Goal: Information Seeking & Learning: Learn about a topic

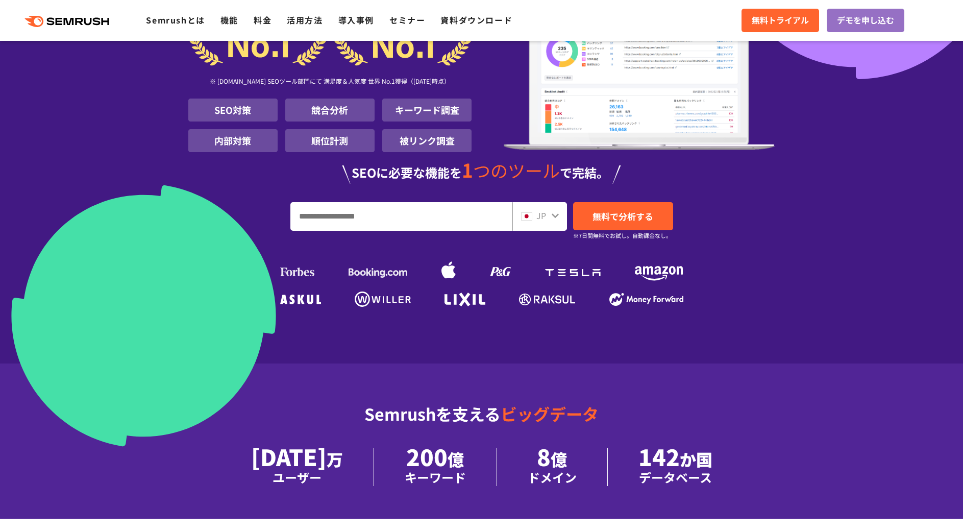
scroll to position [153, 0]
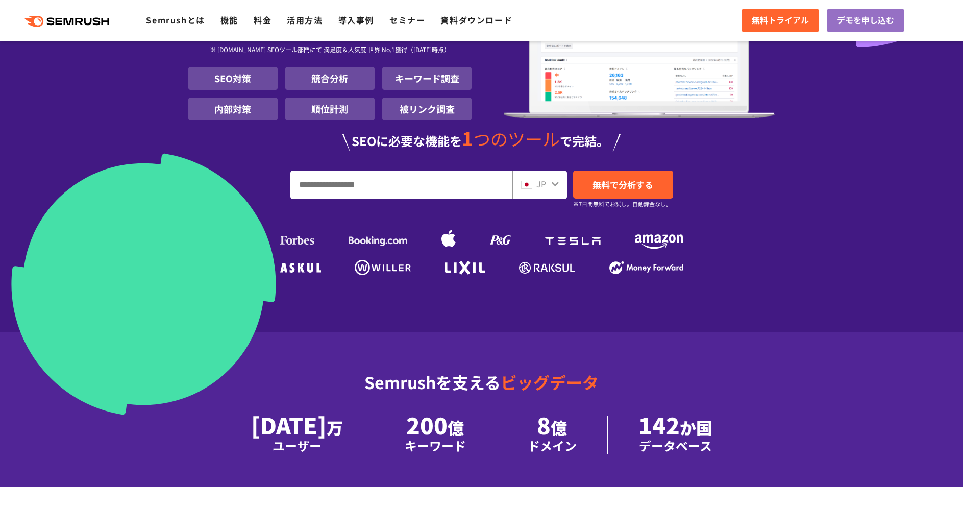
click at [425, 191] on input "URL、キーワードを入力してください" at bounding box center [401, 185] width 221 height 28
type input "*"
type input "**********"
click at [594, 178] on link "無料で分析する" at bounding box center [623, 184] width 100 height 28
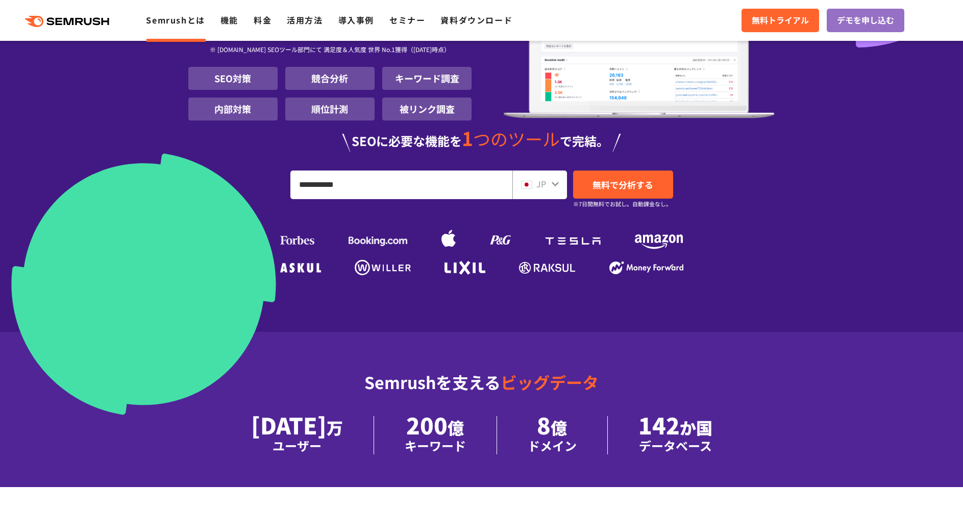
click at [188, 22] on link "Semrushとは" at bounding box center [175, 20] width 59 height 12
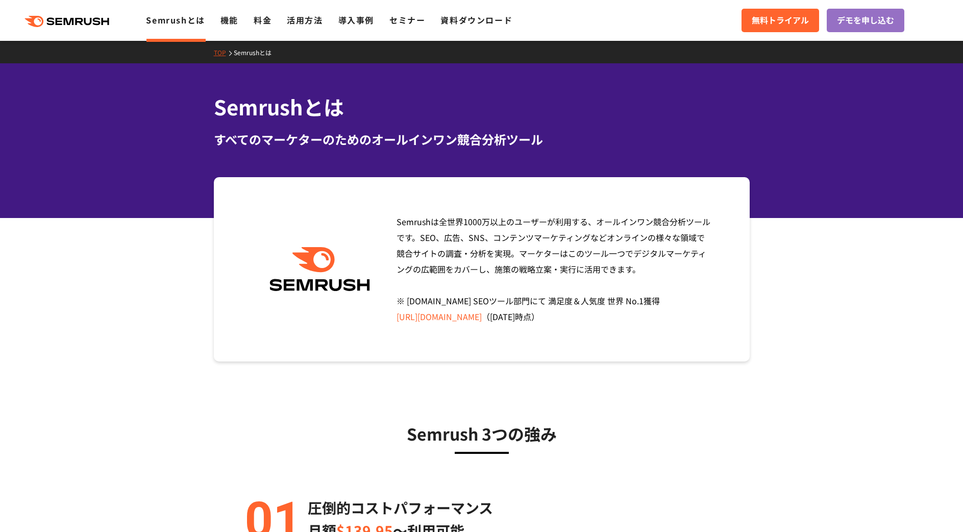
drag, startPoint x: 402, startPoint y: 211, endPoint x: 712, endPoint y: 338, distance: 335.9
click at [712, 338] on div "Semrushは全世界[DATE]万以上のユーザーが利用する、オールインワン競合分析ツールです。SEO、広告、SNS、コンテンツマーケティングなどオンラインの…" at bounding box center [482, 269] width 536 height 184
drag, startPoint x: 689, startPoint y: 340, endPoint x: 420, endPoint y: 210, distance: 298.3
click at [438, 218] on div "Semrushは全世界[DATE]万以上のユーザーが利用する、オールインワン競合分析ツールです。SEO、広告、SNS、コンテンツマーケティングなどオンラインの…" at bounding box center [482, 269] width 536 height 184
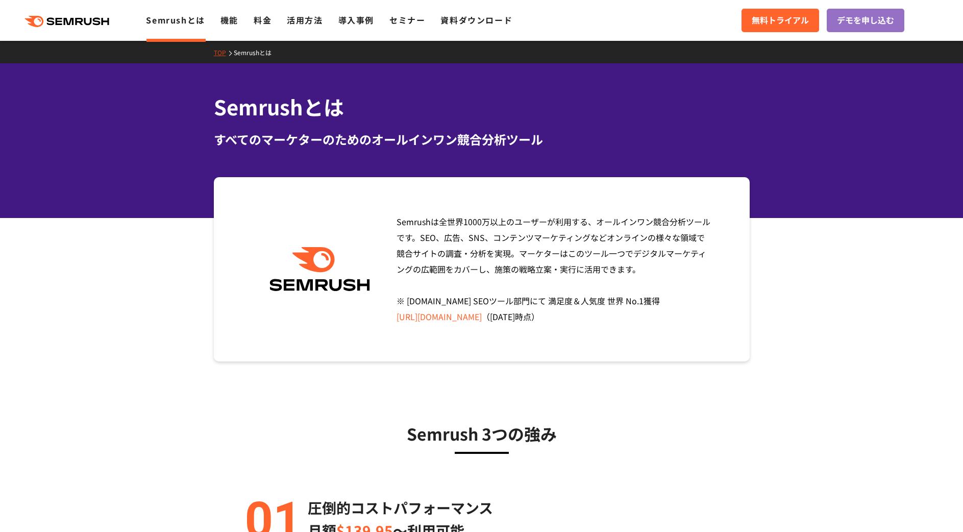
drag, startPoint x: 395, startPoint y: 194, endPoint x: 667, endPoint y: 343, distance: 310.1
click at [666, 343] on div "Semrushは全世界[DATE]万以上のユーザーが利用する、オールインワン競合分析ツールです。SEO、広告、SNS、コンテンツマーケティングなどオンラインの…" at bounding box center [482, 269] width 536 height 184
drag, startPoint x: 667, startPoint y: 343, endPoint x: 672, endPoint y: 315, distance: 28.4
click at [667, 343] on div "Semrushは全世界[DATE]万以上のユーザーが利用する、オールインワン競合分析ツールです。SEO、広告、SNS、コンテンツマーケティングなどオンラインの…" at bounding box center [482, 269] width 536 height 184
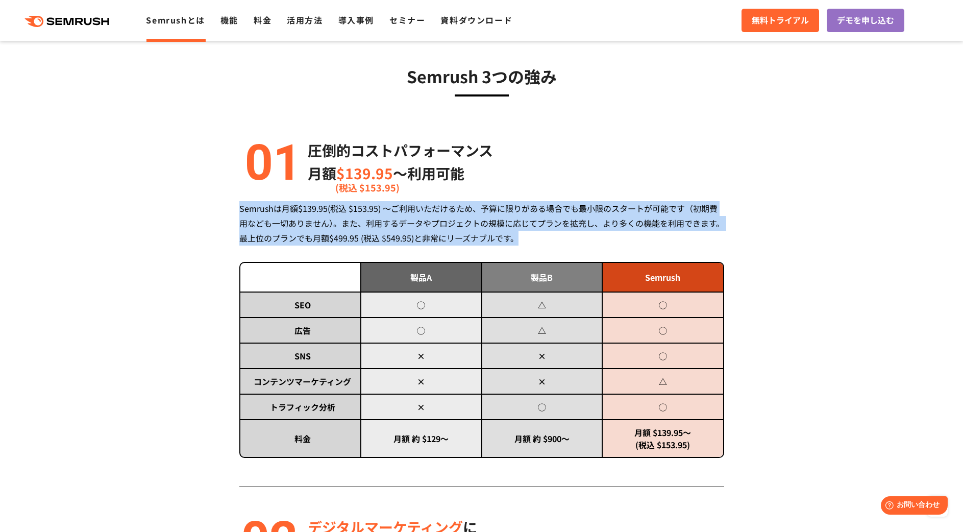
drag, startPoint x: 229, startPoint y: 204, endPoint x: 547, endPoint y: 248, distance: 321.0
click at [547, 248] on div "圧倒的コストパフォーマンス 月額 $139.95 〜利用可能 (税込 $153.95) Semrushは月額$139.95(税込 $153.95) ～ご利用い…" at bounding box center [481, 313] width 485 height 348
drag, startPoint x: 545, startPoint y: 243, endPoint x: 290, endPoint y: 209, distance: 257.4
click at [294, 210] on div "Semrushは月額$139.95(税込 $153.95) ～ご利用いただけるため、予算に限りがある場合でも最小限のスタートが可能です（初期費用なども一切あり…" at bounding box center [481, 223] width 485 height 44
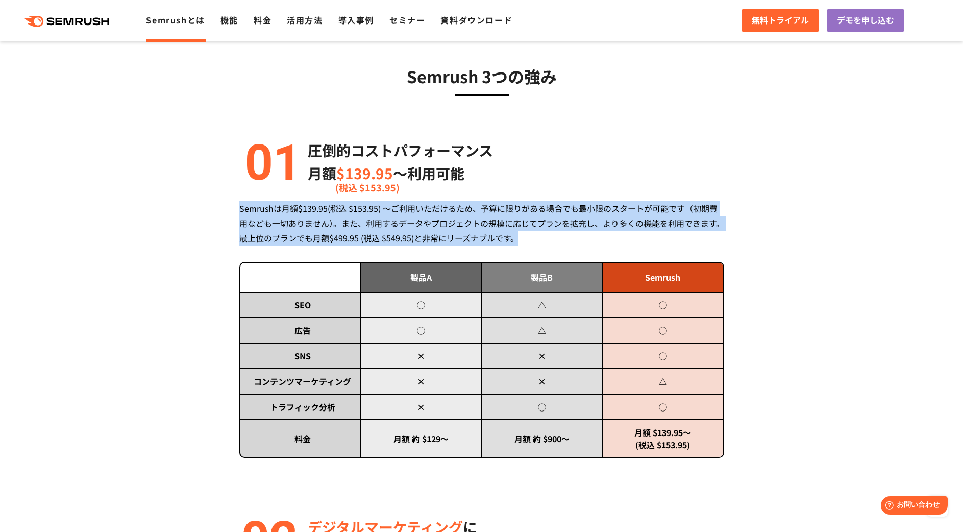
drag, startPoint x: 238, startPoint y: 204, endPoint x: 560, endPoint y: 240, distance: 324.0
click at [561, 240] on div "Semrushは月額$139.95(税込 $153.95) ～ご利用いただけるため、予算に限りがある場合でも最小限のスタートが可能です（初期費用なども一切あり…" at bounding box center [481, 223] width 485 height 44
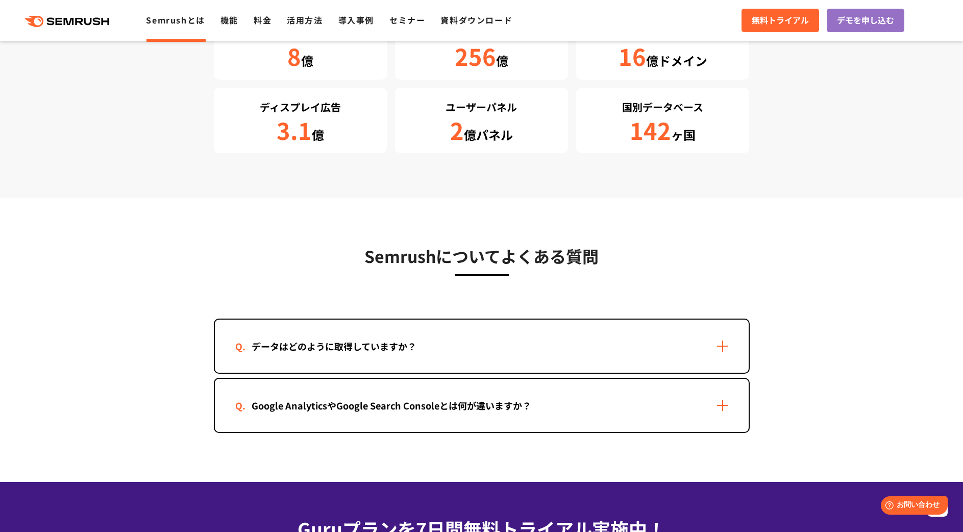
scroll to position [2092, 0]
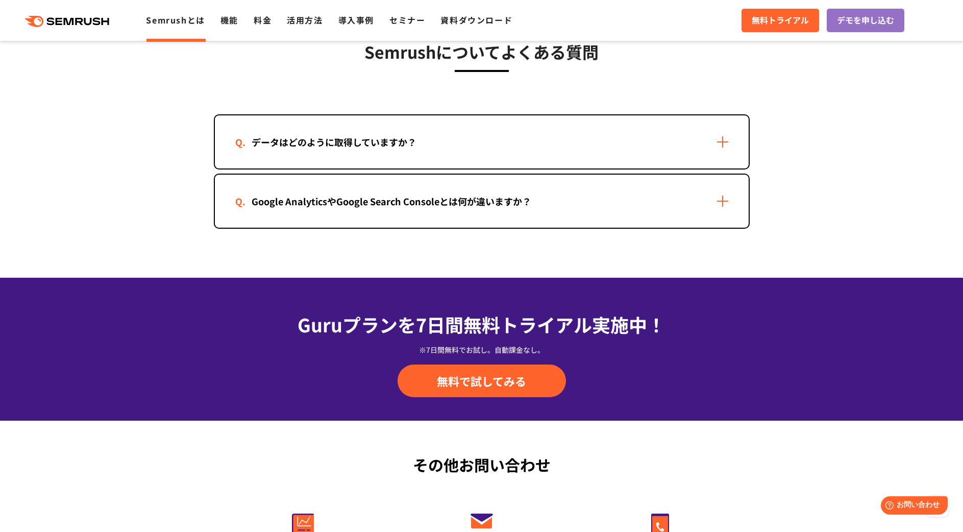
click at [786, 308] on div "Guruプランを7日間 無料トライアル実施中！ ※7日間無料でお試し。自動課金なし。 無料で試してみる" at bounding box center [481, 349] width 963 height 143
